Goal: Book appointment/travel/reservation

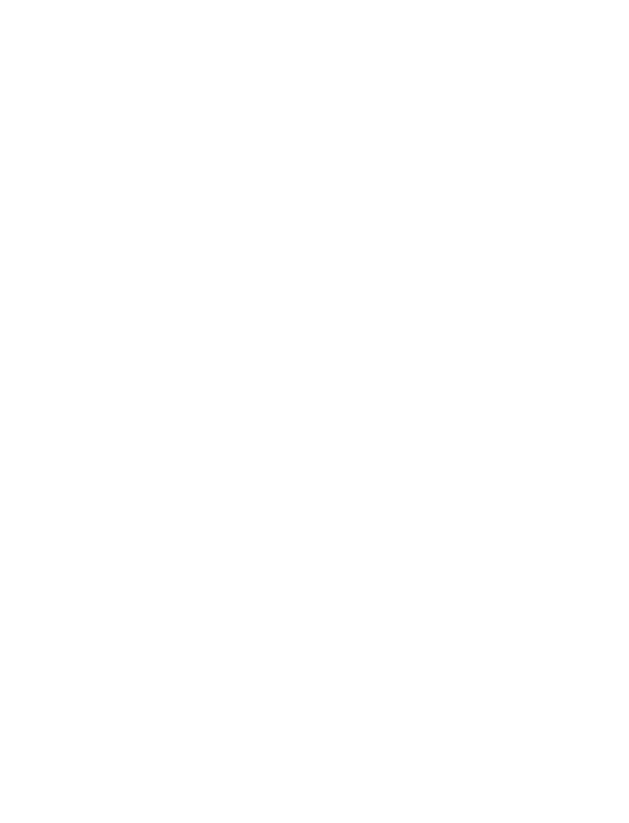
scroll to position [400, 0]
click at [55, 216] on div "Anreise" at bounding box center [61, 202] width 82 height 27
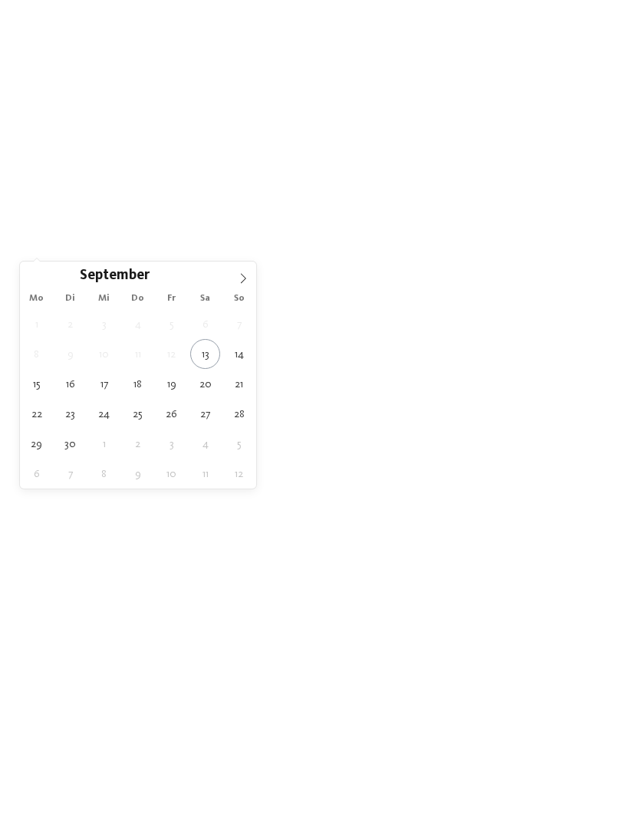
click at [239, 275] on icon at bounding box center [243, 278] width 11 height 11
click at [39, 272] on div "Oktober ****" at bounding box center [138, 275] width 236 height 26
click at [247, 284] on icon at bounding box center [243, 278] width 11 height 11
type div "09.10.2025"
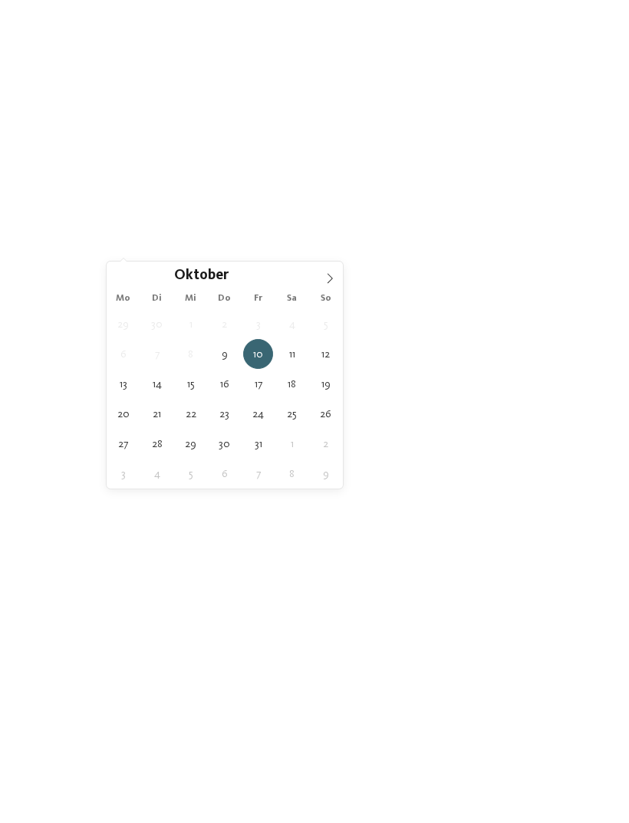
type div "16.10.2025"
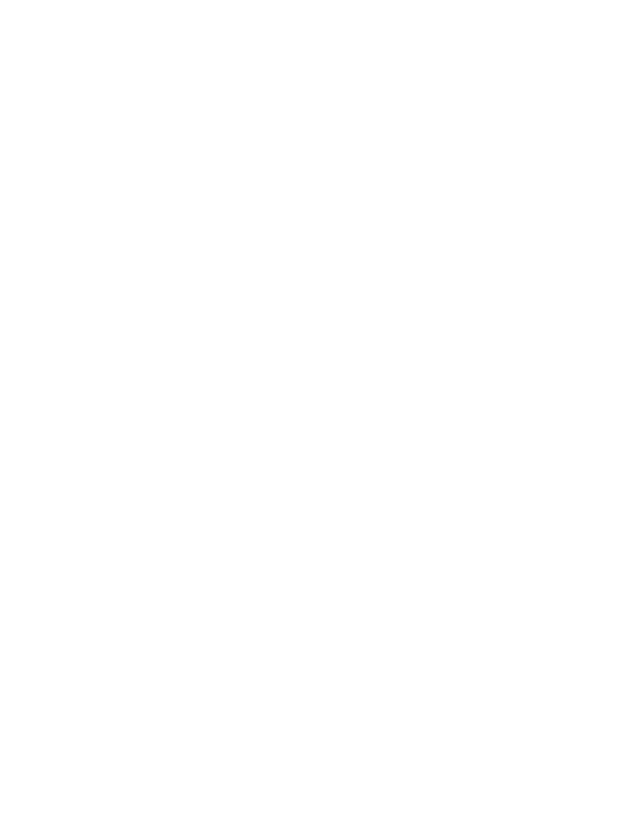
click at [221, 209] on span "Region" at bounding box center [234, 203] width 44 height 11
click at [430, 258] on icon at bounding box center [437, 271] width 33 height 27
click at [348, 209] on span "Meine Wünsche" at bounding box center [328, 203] width 60 height 11
click at [550, 71] on icon at bounding box center [560, 84] width 33 height 27
click at [565, 216] on link "Hotel finden" at bounding box center [568, 202] width 82 height 27
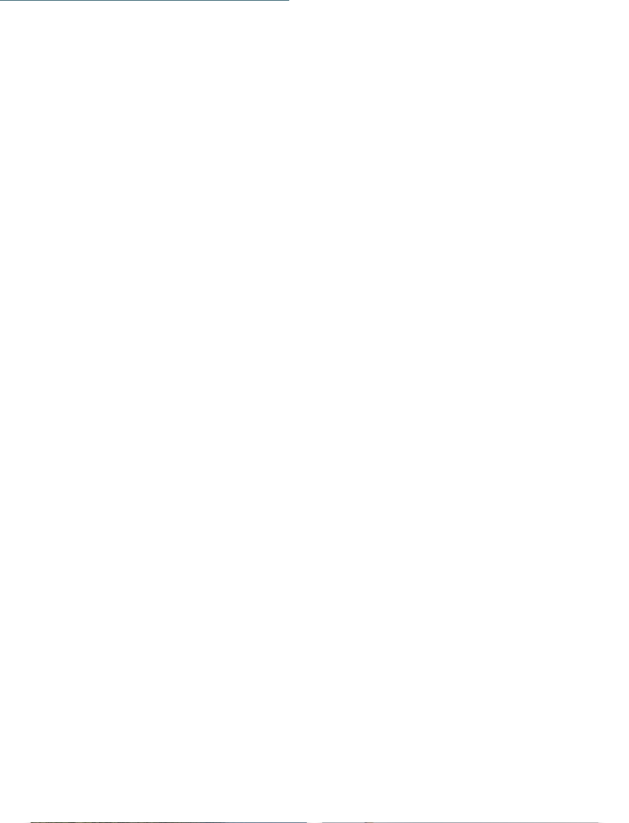
scroll to position [2629, 0]
click at [31, 461] on icon at bounding box center [33, 478] width 42 height 35
click at [131, 351] on span "Urlaub mit Baby" at bounding box center [168, 358] width 129 height 15
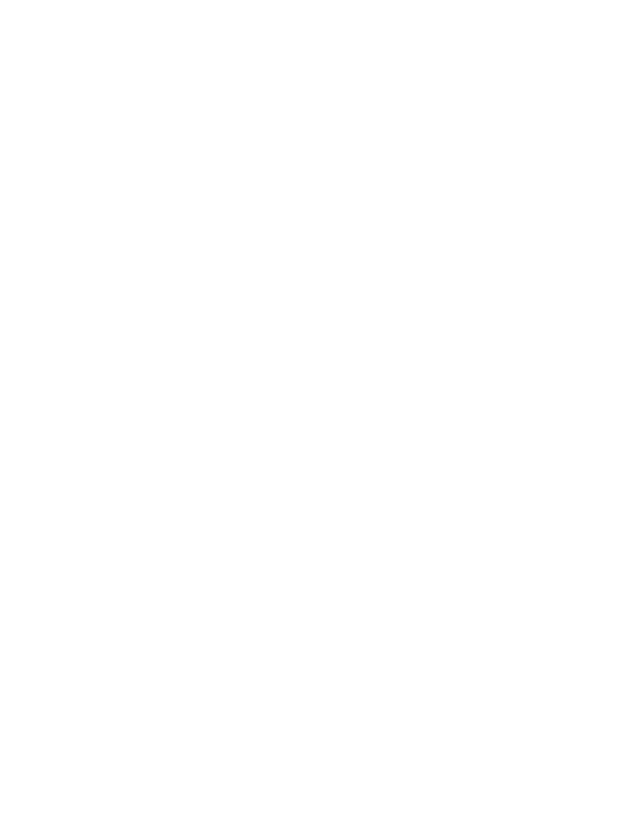
click at [53, 273] on div "Last Minute" at bounding box center [169, 274] width 276 height 156
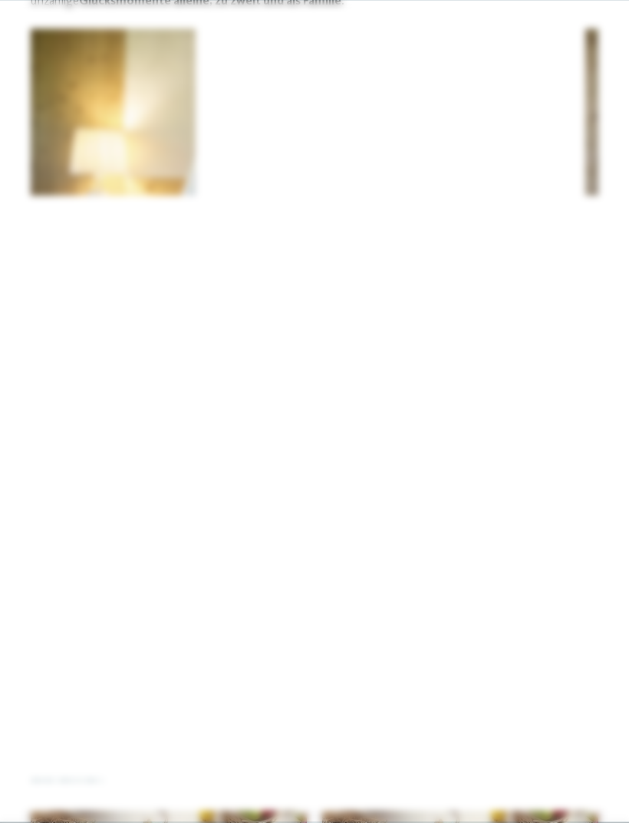
click at [588, 253] on icon at bounding box center [598, 266] width 33 height 27
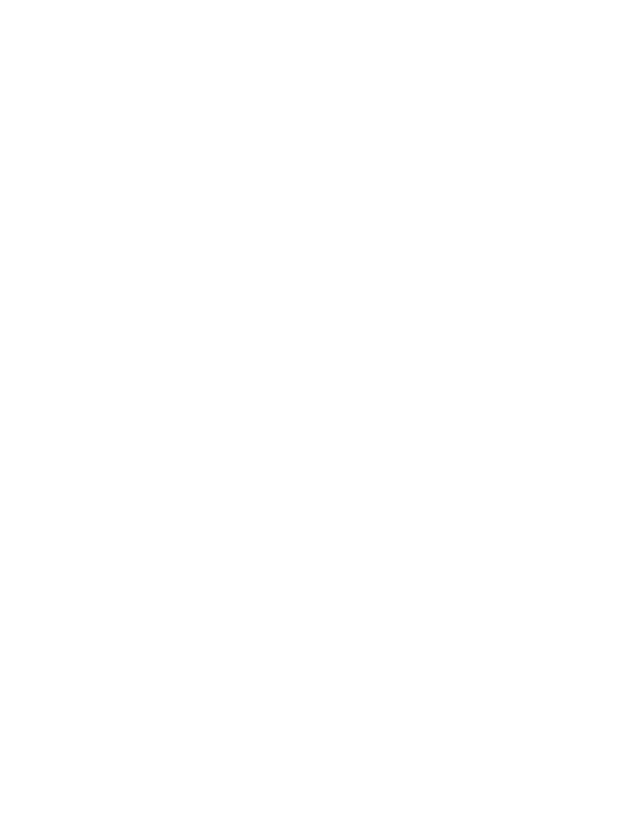
scroll to position [2344, 0]
click at [357, 387] on div "Herbst Deal -20%" at bounding box center [460, 396] width 276 height 156
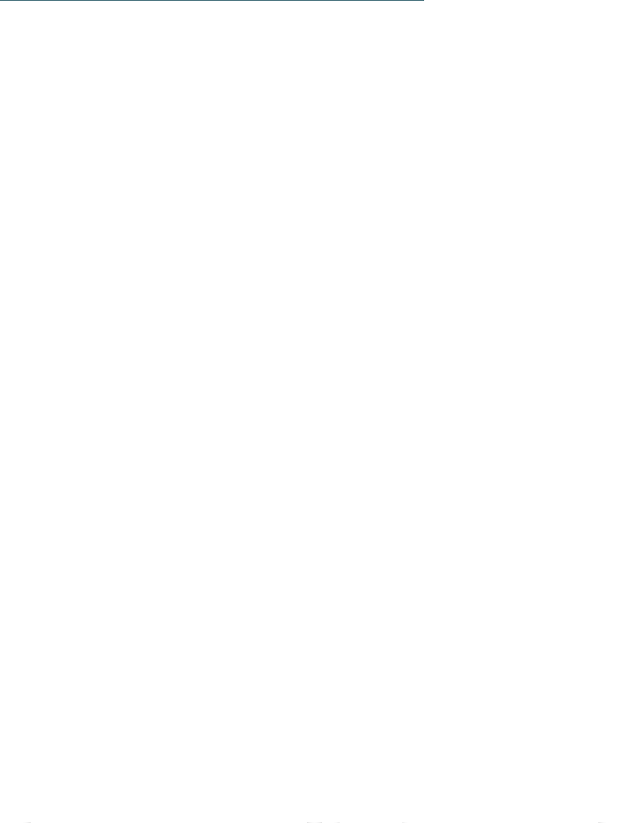
scroll to position [2287, 0]
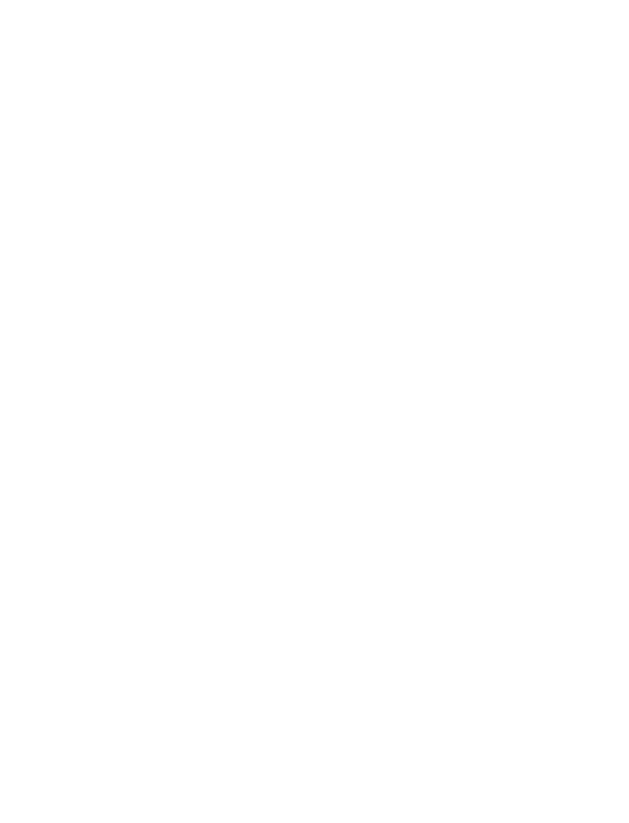
click at [64, 298] on img at bounding box center [314, 246] width 629 height 354
